Goal: Find specific page/section: Find specific page/section

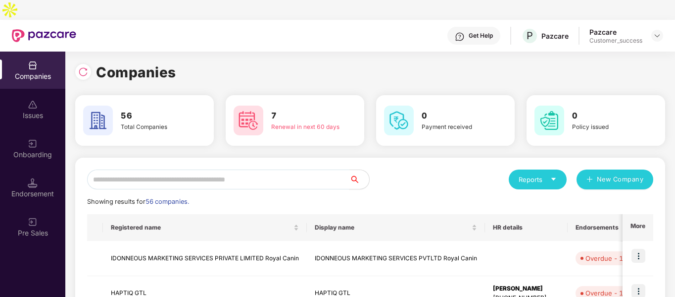
click at [151, 169] on input "text" at bounding box center [218, 179] width 262 height 20
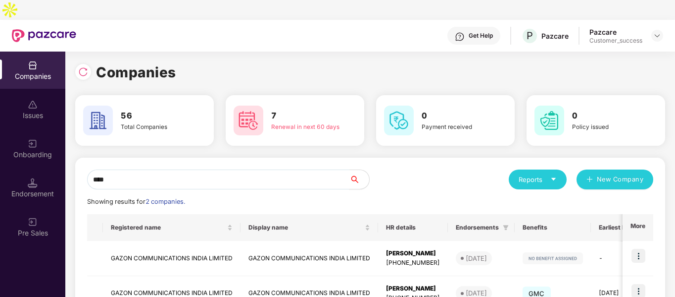
scroll to position [50, 0]
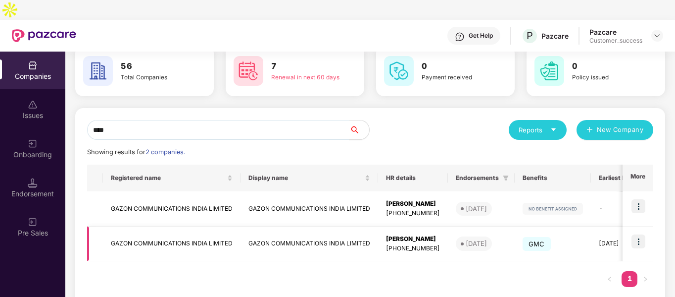
type input "****"
click at [636, 234] on img at bounding box center [639, 241] width 14 height 14
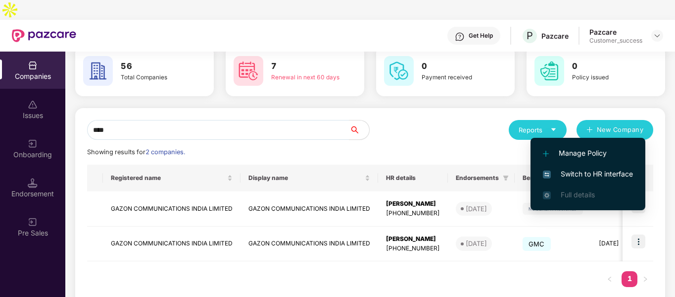
click at [557, 170] on span "Switch to HR interface" at bounding box center [588, 173] width 90 height 11
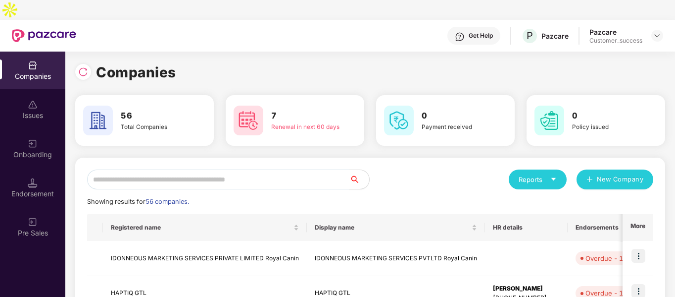
click at [280, 169] on input "text" at bounding box center [218, 179] width 262 height 20
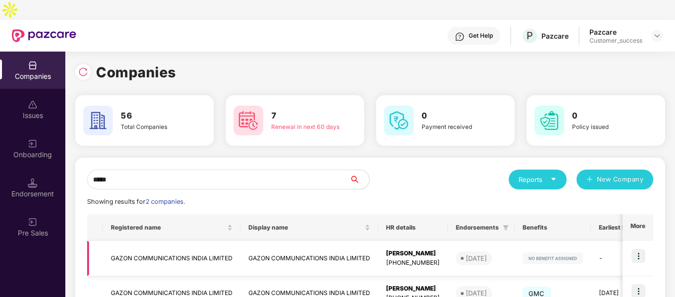
scroll to position [50, 0]
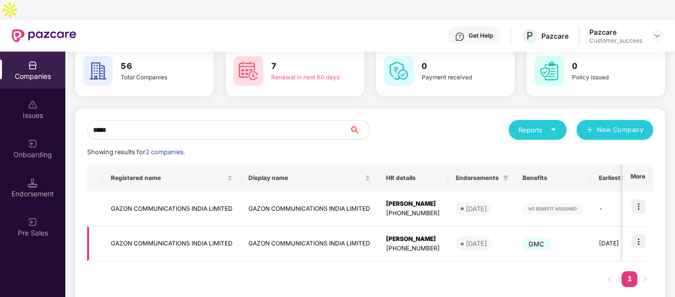
type input "*****"
click at [633, 234] on img at bounding box center [639, 241] width 14 height 14
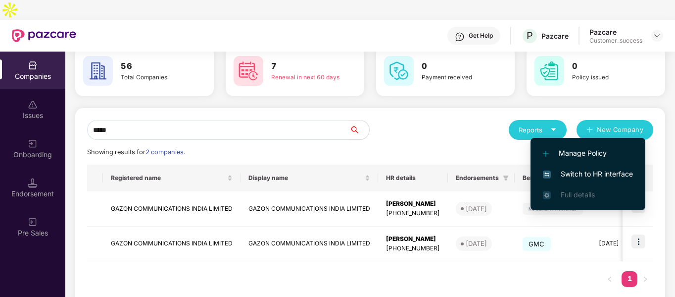
click at [568, 176] on span "Switch to HR interface" at bounding box center [588, 173] width 90 height 11
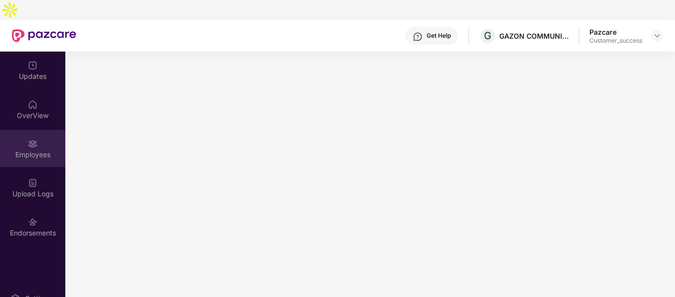
click at [41, 130] on div "Employees" at bounding box center [32, 148] width 65 height 37
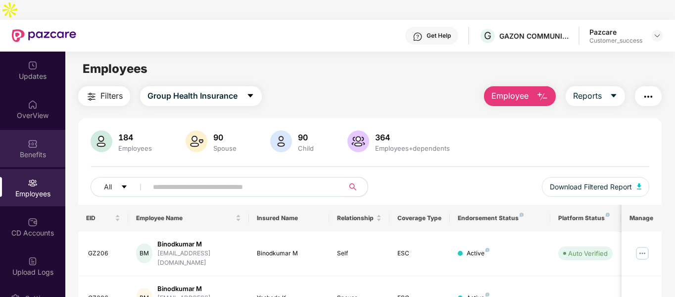
click at [33, 139] on img at bounding box center [33, 144] width 10 height 10
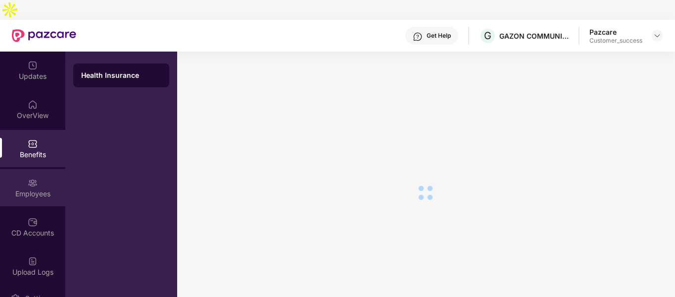
click at [27, 189] on div "Employees" at bounding box center [32, 194] width 65 height 10
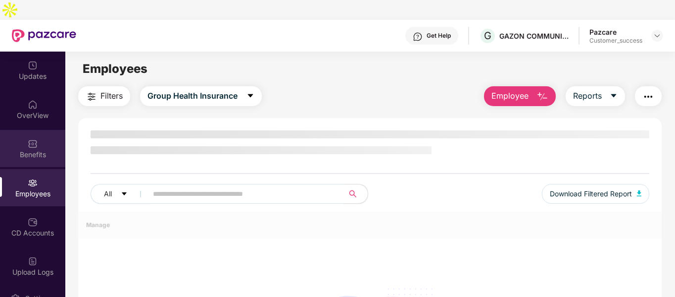
click at [39, 149] on div "Benefits" at bounding box center [32, 154] width 65 height 10
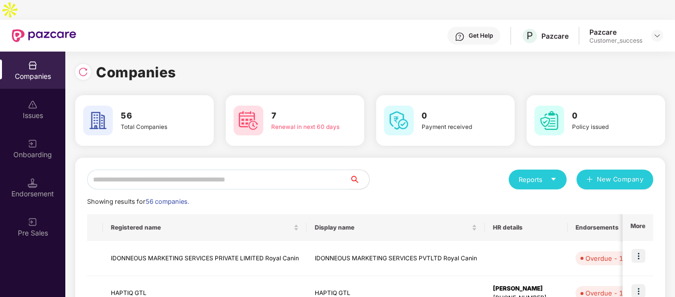
click at [153, 169] on input "text" at bounding box center [218, 179] width 262 height 20
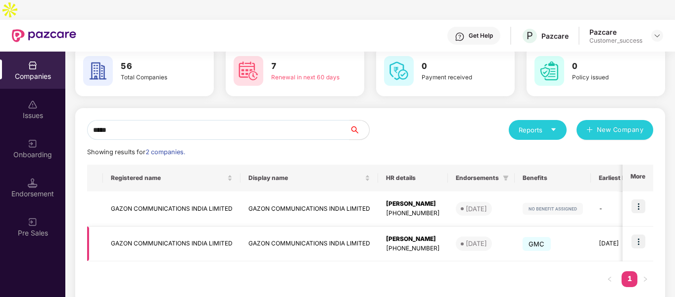
type input "*****"
click at [149, 226] on td "GAZON COMMUNICATIONS INDIA LIMITED" at bounding box center [172, 243] width 138 height 35
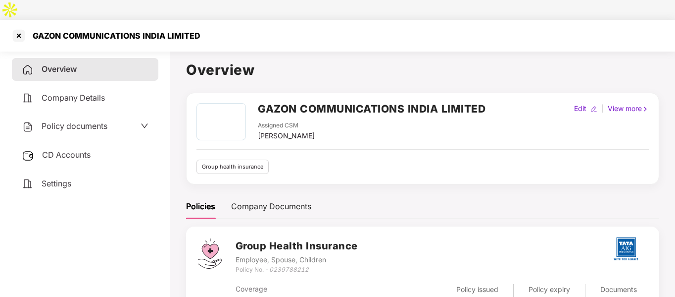
click at [259, 265] on div "Policy No. - 0239788212" at bounding box center [297, 269] width 122 height 9
copy div "Policy No. - 0239788212"
